Goal: Find contact information: Find contact information

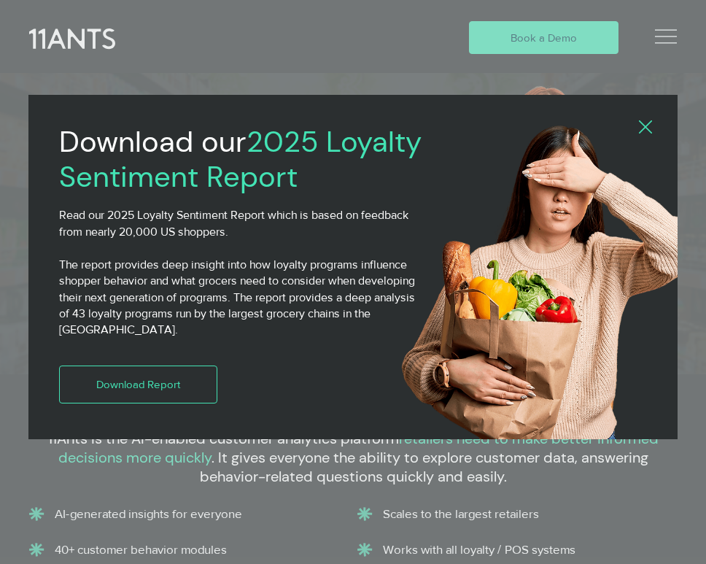
click at [646, 128] on icon "Back to site" at bounding box center [645, 126] width 13 height 13
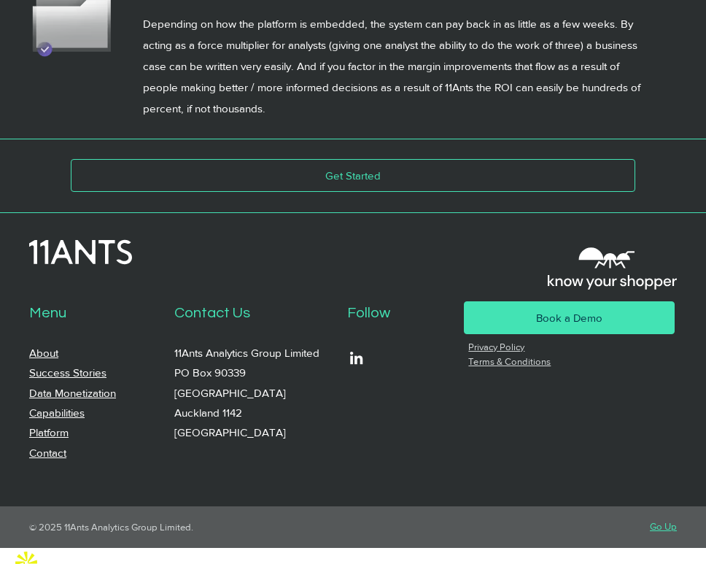
scroll to position [4782, 0]
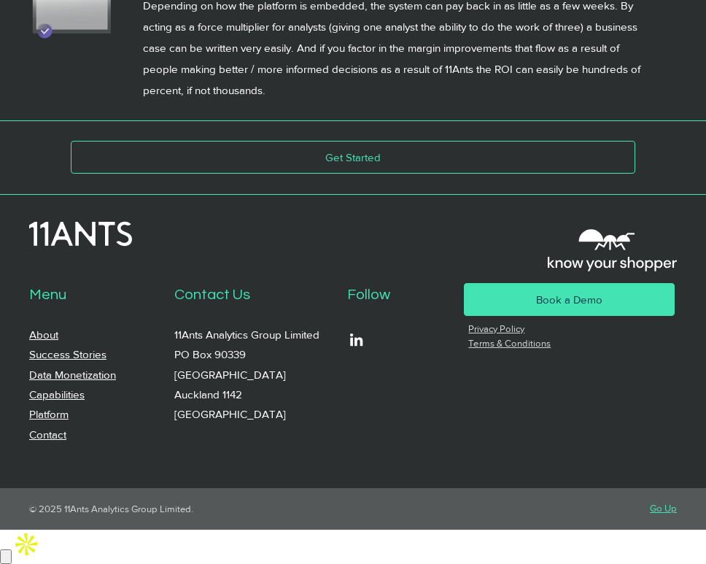
click at [55, 441] on link "Contact" at bounding box center [47, 434] width 37 height 12
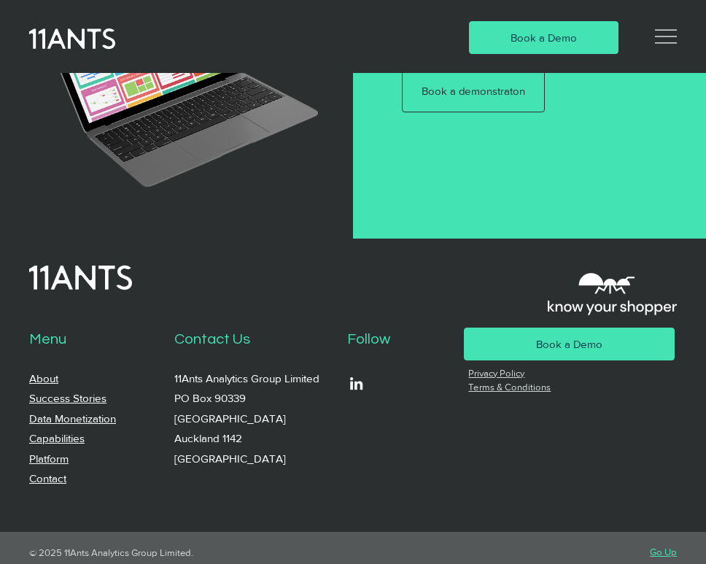
scroll to position [1105, 0]
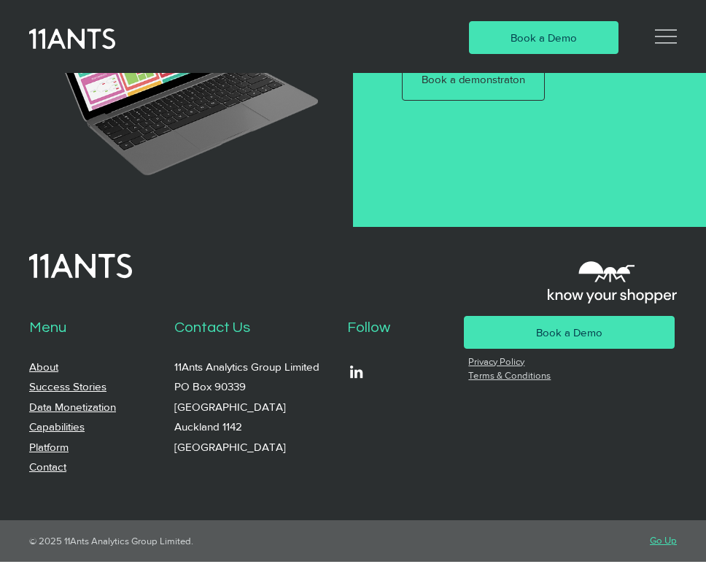
click at [325, 402] on p "11Ants Analytics Group Limited PO Box 90339 Victoria Street West Auckland 1142 …" at bounding box center [257, 407] width 166 height 100
click at [366, 365] on img "LinkedIn" at bounding box center [356, 372] width 18 height 18
